Goal: Task Accomplishment & Management: Manage account settings

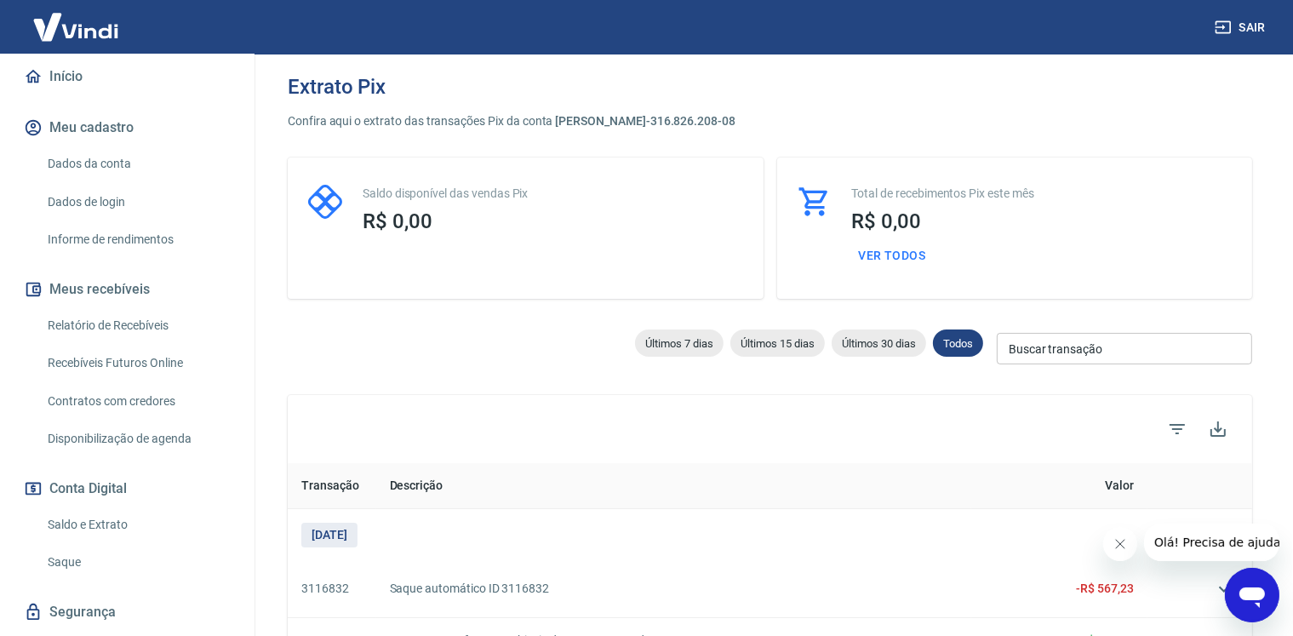
scroll to position [218, 0]
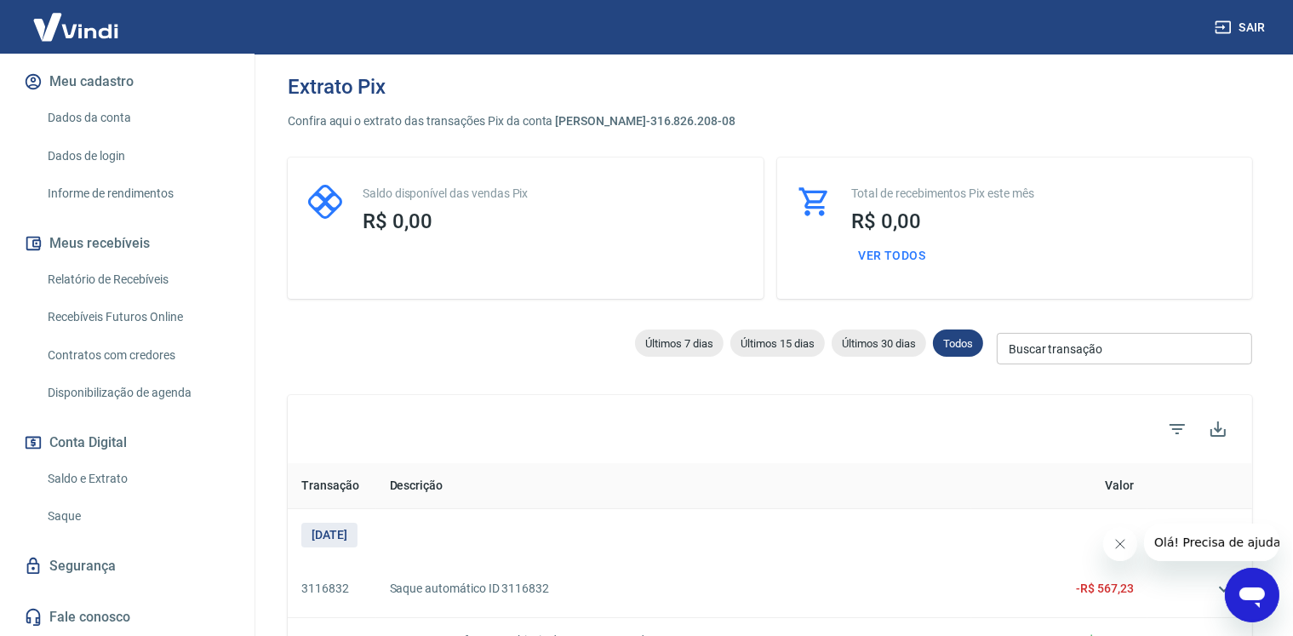
click at [91, 523] on link "Saque" at bounding box center [137, 516] width 193 height 35
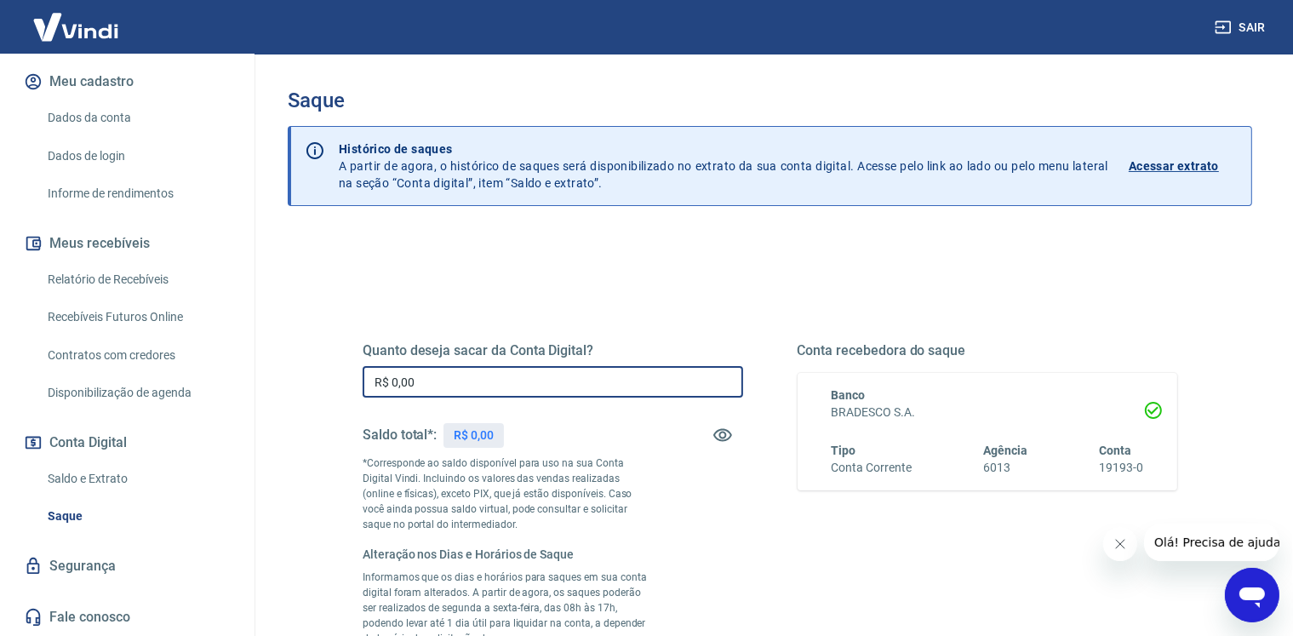
click at [439, 389] on input "R$ 0,00" at bounding box center [553, 381] width 381 height 31
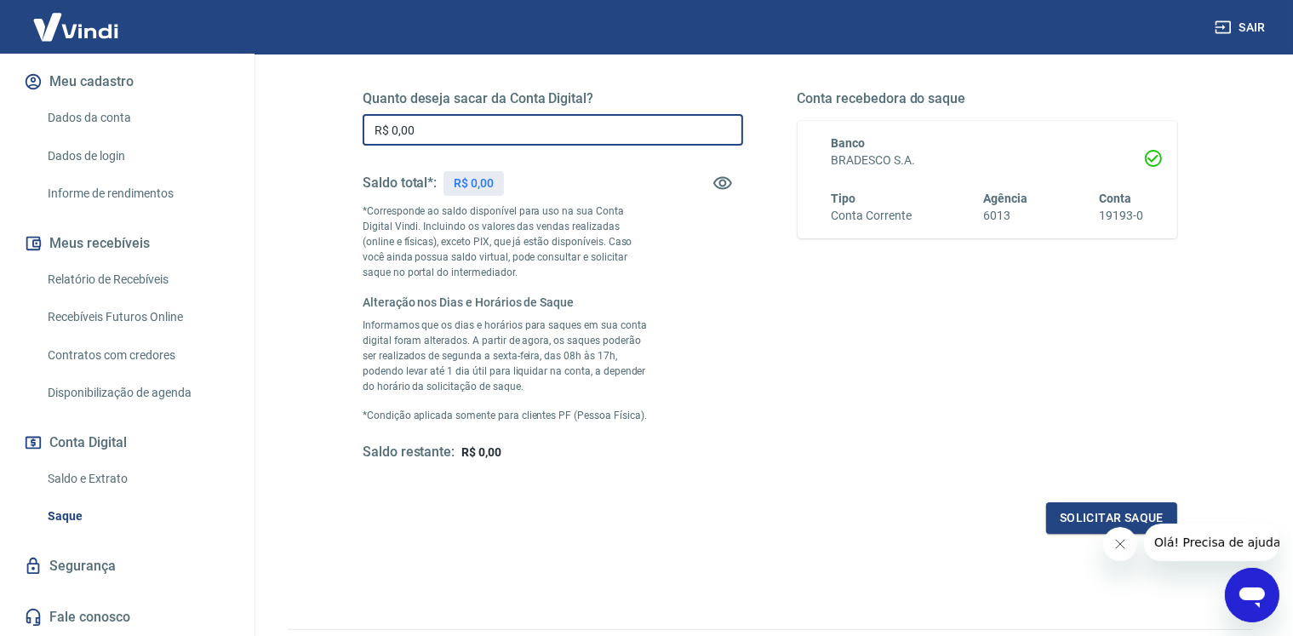
scroll to position [255, 0]
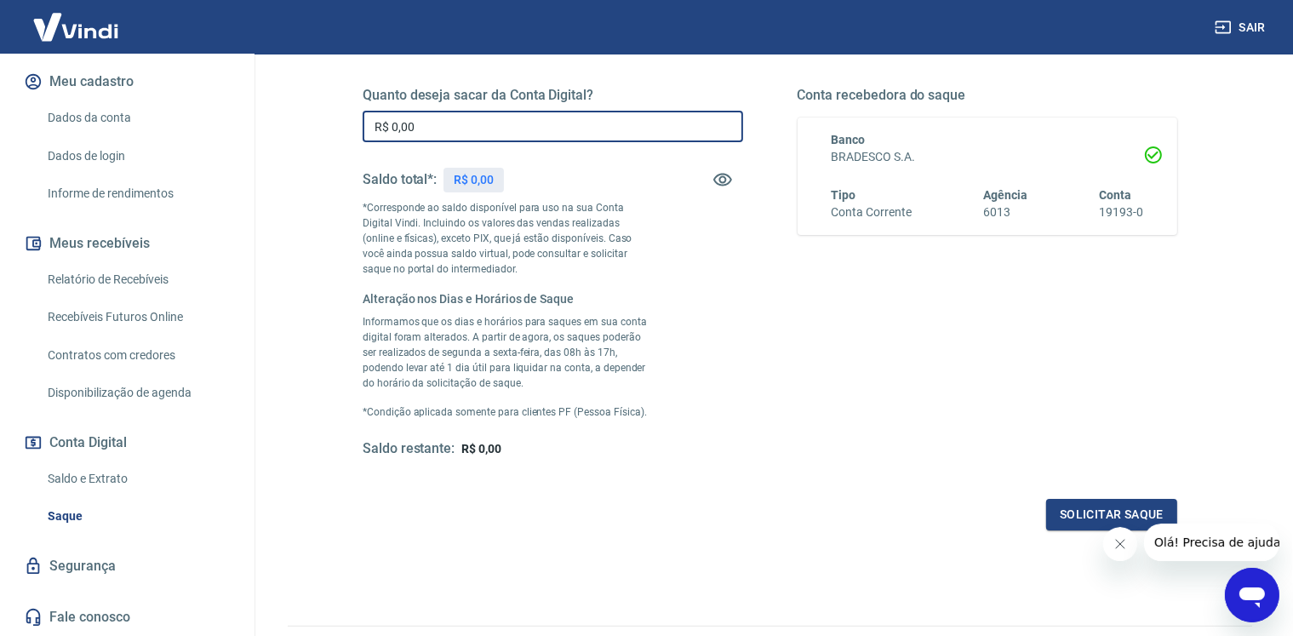
click at [157, 277] on link "Relatório de Recebíveis" at bounding box center [137, 279] width 193 height 35
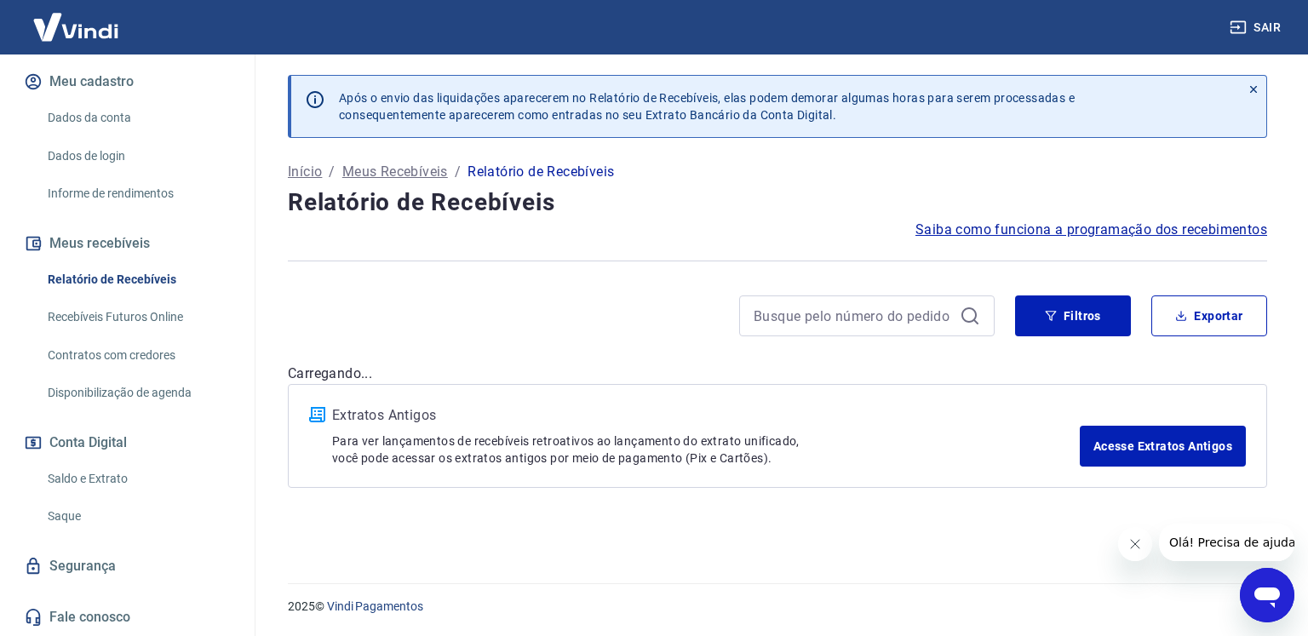
click at [1142, 544] on button "Fechar mensagem da empresa" at bounding box center [1134, 544] width 34 height 34
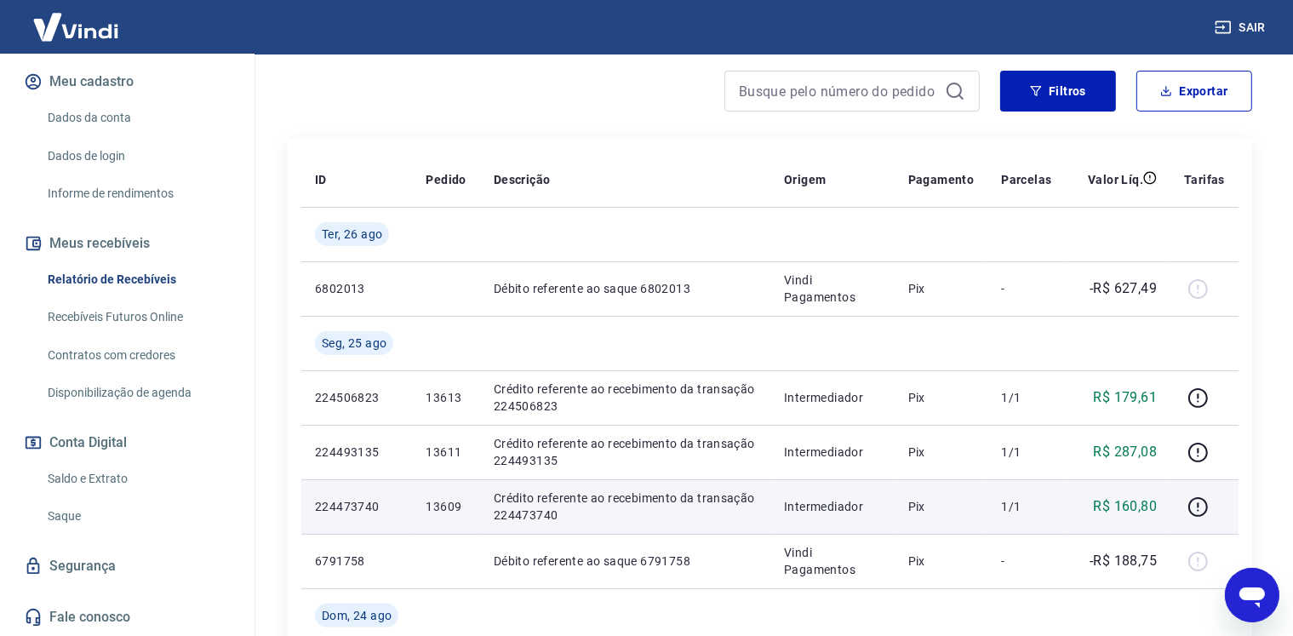
scroll to position [255, 0]
